Goal: Information Seeking & Learning: Learn about a topic

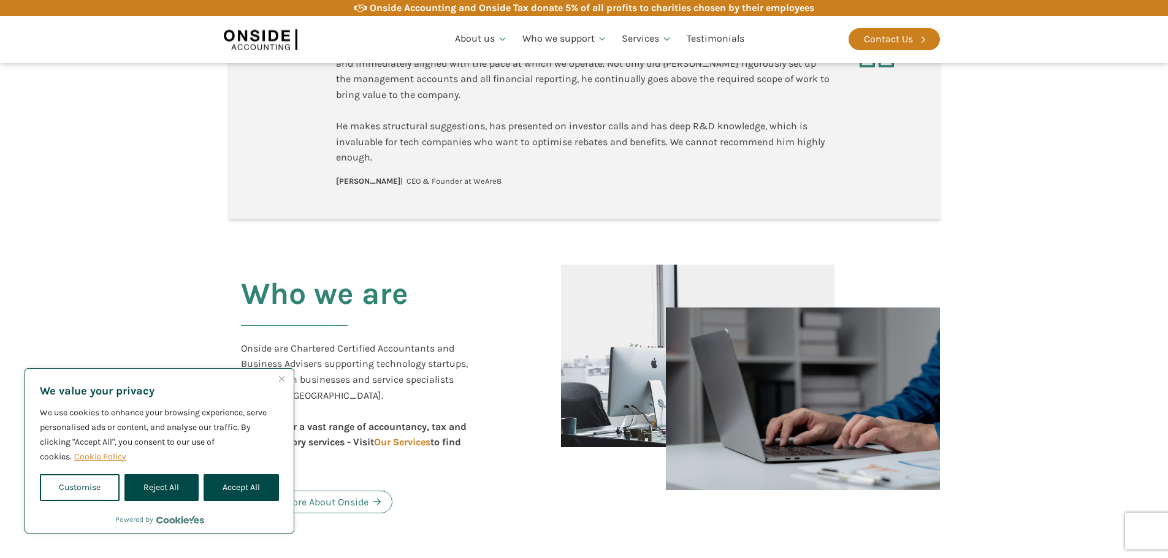
scroll to position [429, 0]
click at [235, 481] on button "Accept All" at bounding box center [241, 487] width 75 height 27
checkbox input "true"
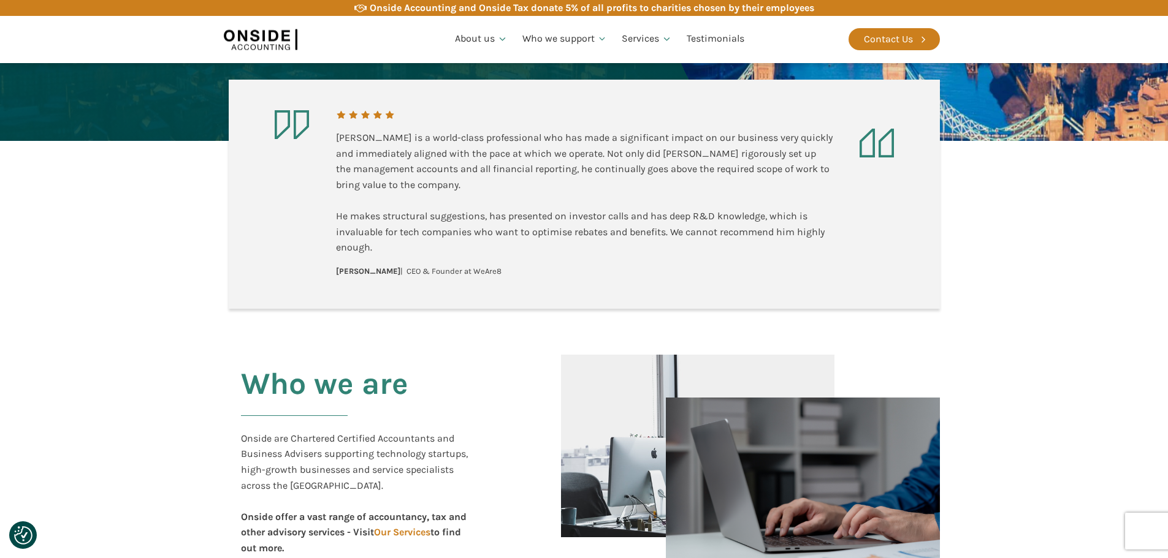
scroll to position [0, 0]
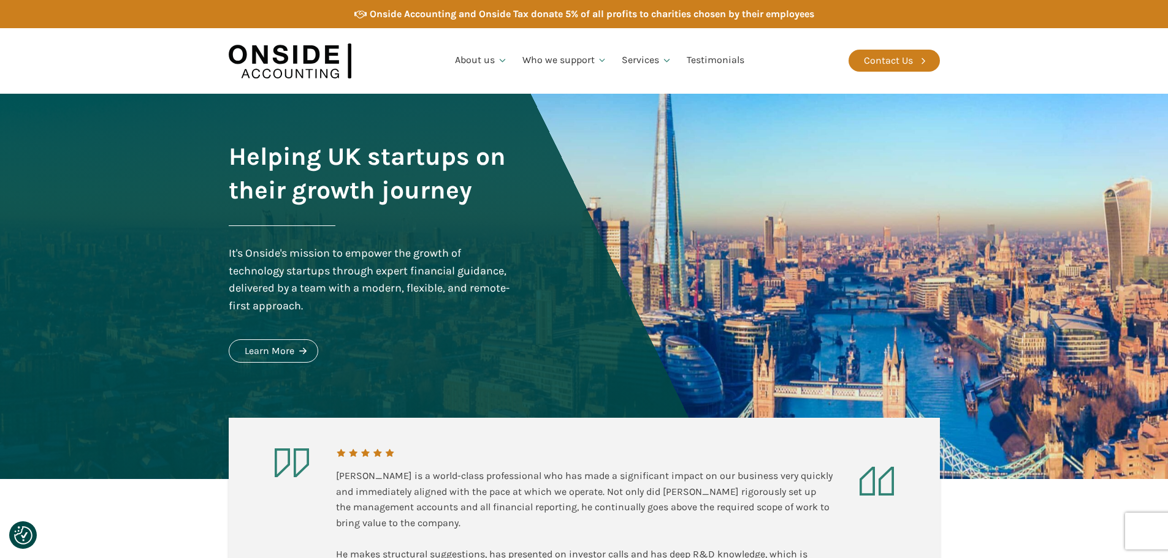
drag, startPoint x: 471, startPoint y: 277, endPoint x: 471, endPoint y: 88, distance: 189.4
click at [488, 126] on link "Our Team" at bounding box center [480, 124] width 66 height 28
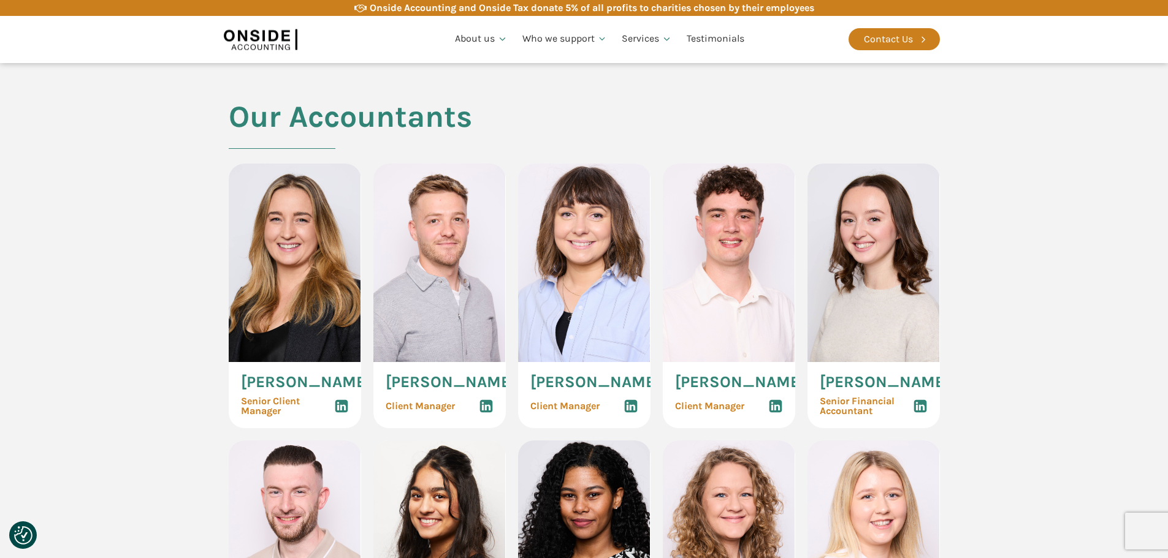
scroll to position [1165, 0]
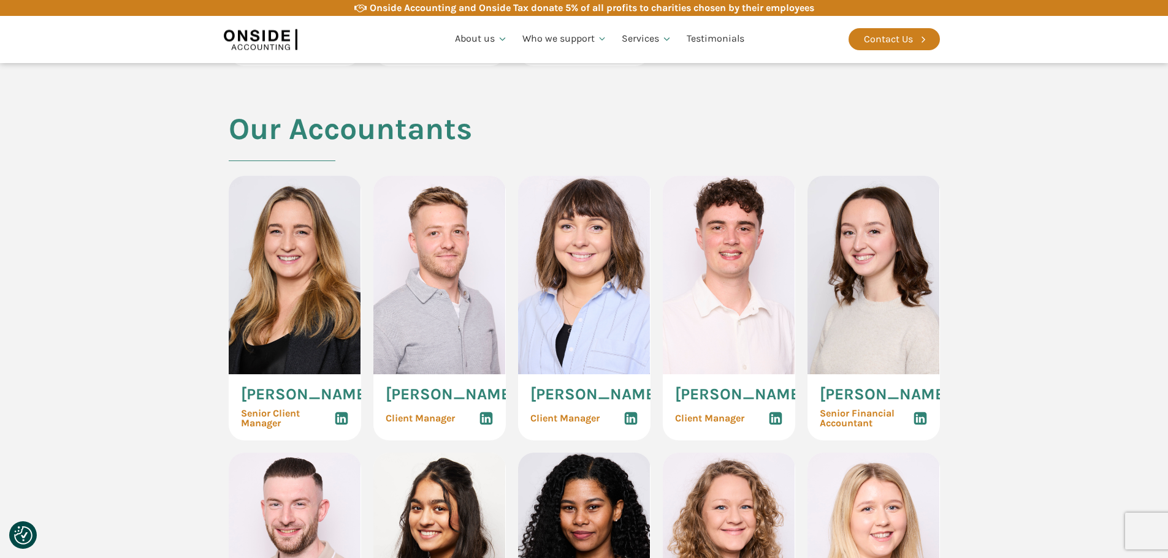
click at [472, 272] on img at bounding box center [439, 275] width 132 height 199
drag, startPoint x: 416, startPoint y: 432, endPoint x: 419, endPoint y: 427, distance: 6.3
click at [417, 403] on span "[PERSON_NAME]" at bounding box center [451, 395] width 130 height 16
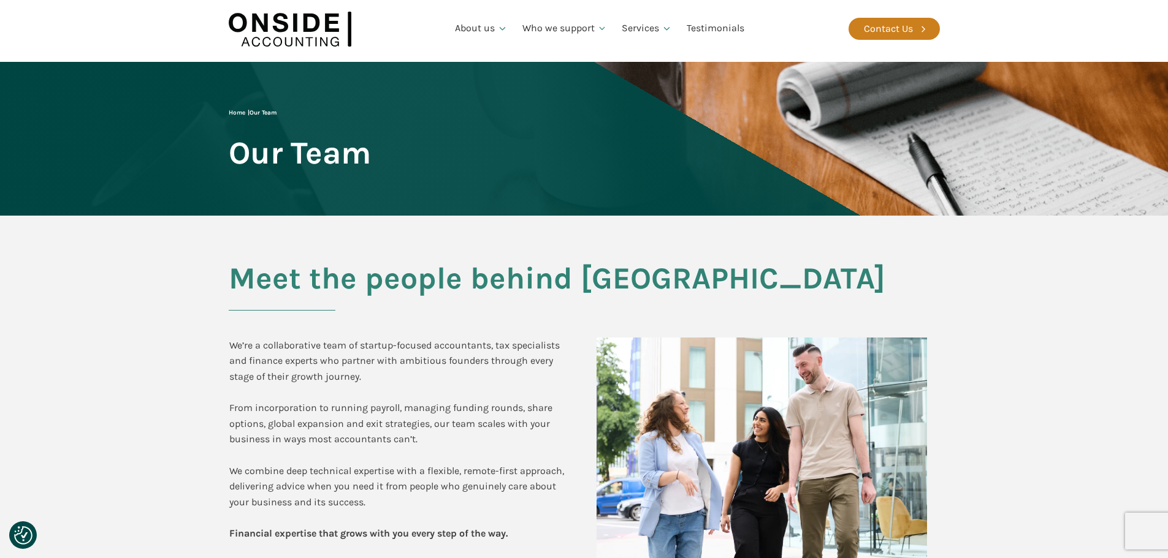
scroll to position [0, 0]
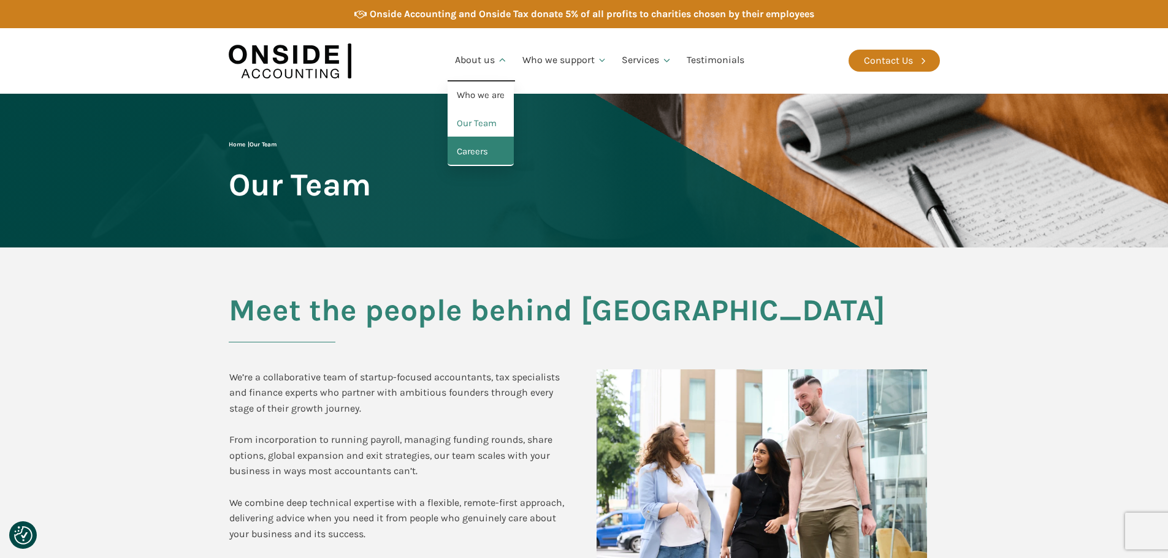
click at [484, 158] on link "Careers" at bounding box center [480, 152] width 66 height 28
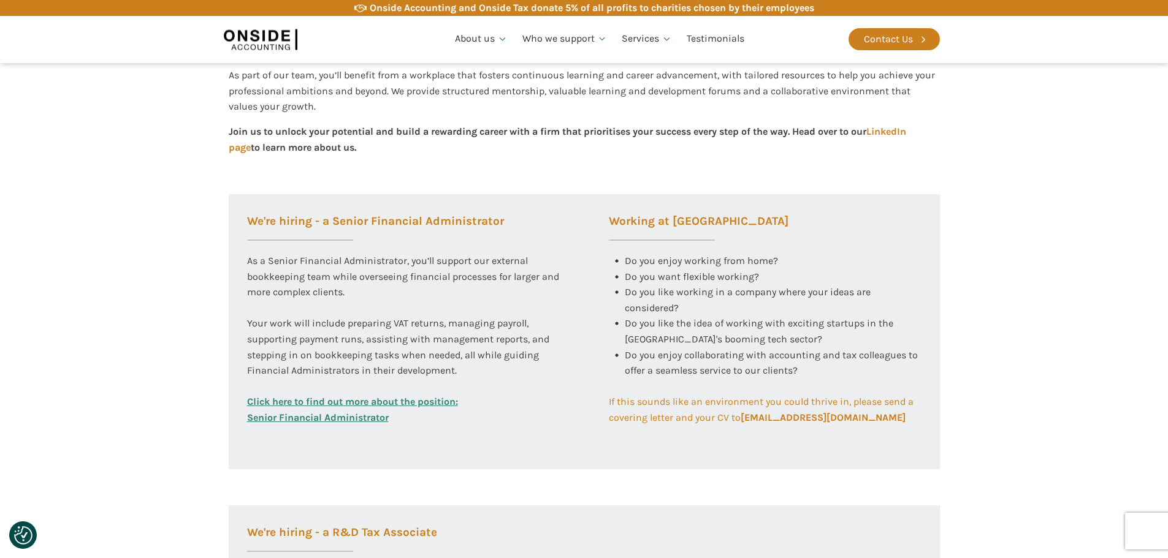
scroll to position [368, 0]
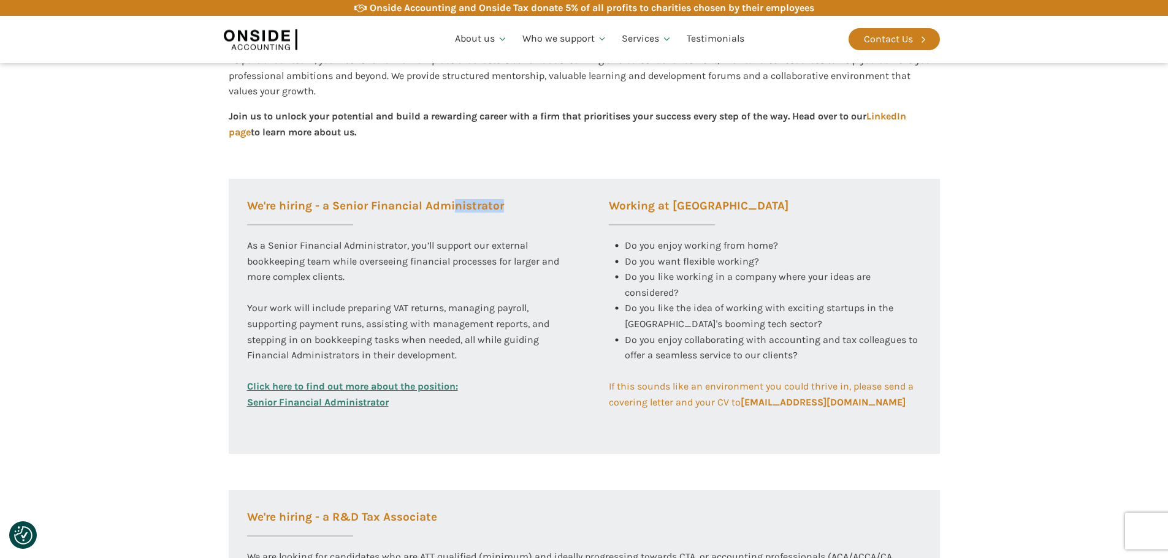
drag, startPoint x: 458, startPoint y: 202, endPoint x: 462, endPoint y: 219, distance: 17.0
click at [462, 219] on h3 "We're hiring - a Senior Financial Administrator" at bounding box center [375, 212] width 257 height 25
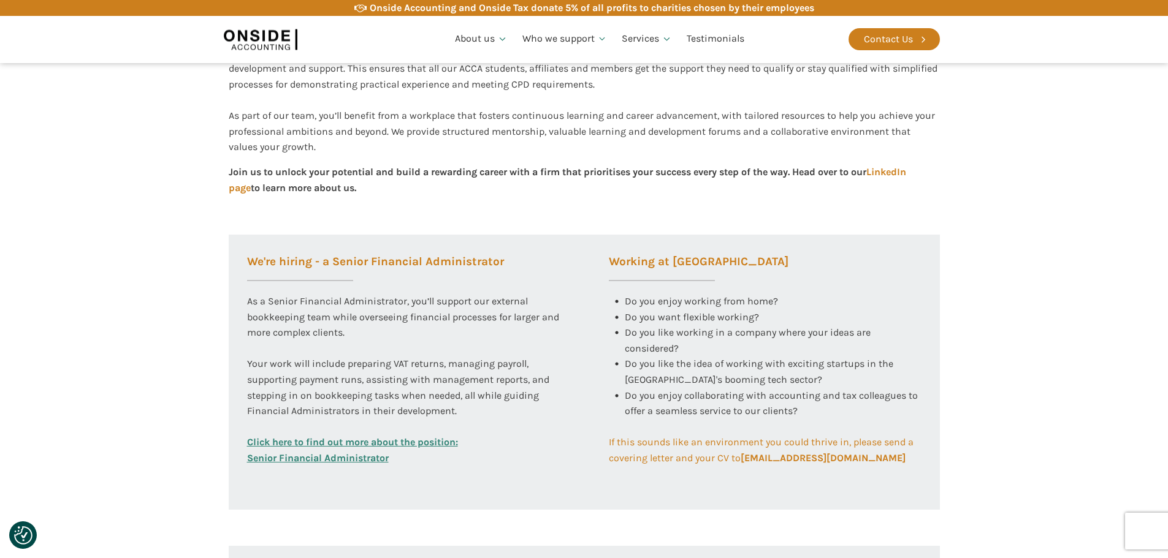
scroll to position [306, 0]
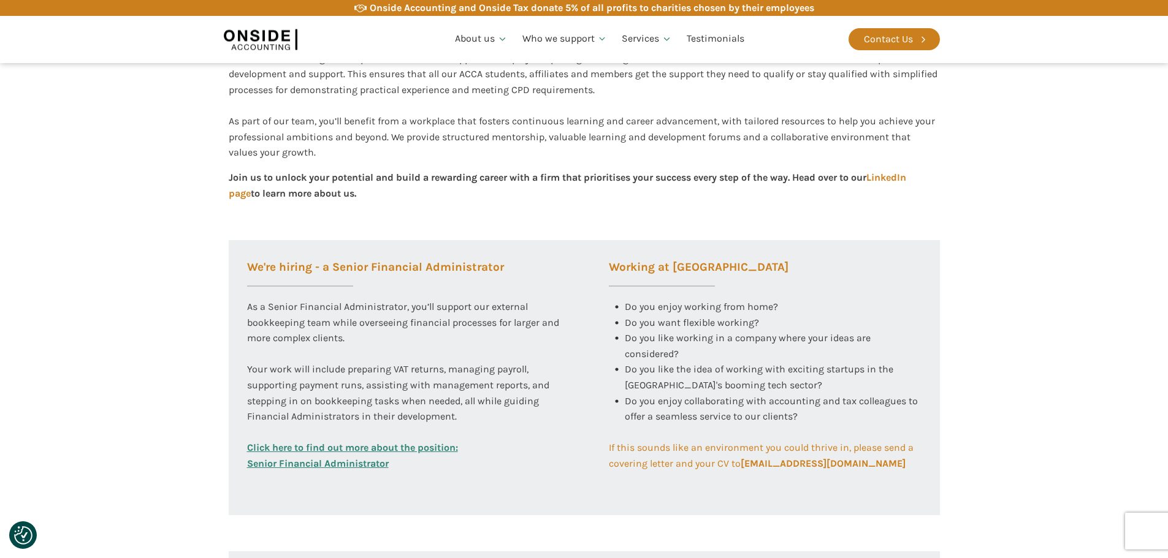
click at [349, 447] on link "Click here to find out more about the position: Senior Financial Administrator" at bounding box center [352, 455] width 211 height 31
